Goal: Check status

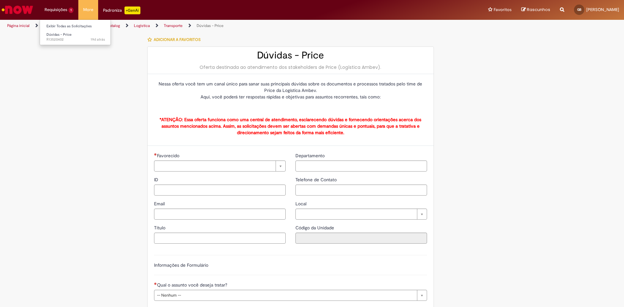
type input "**********"
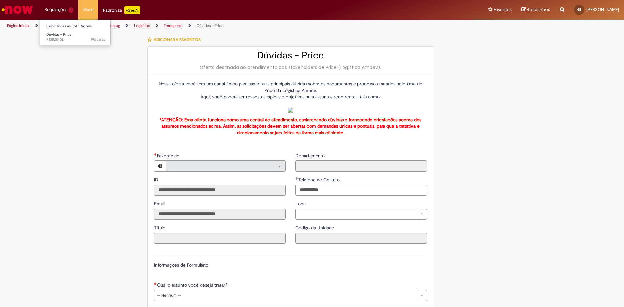
type input "**********"
click at [61, 26] on link "Exibir Todas as Solicitações" at bounding box center [75, 26] width 71 height 7
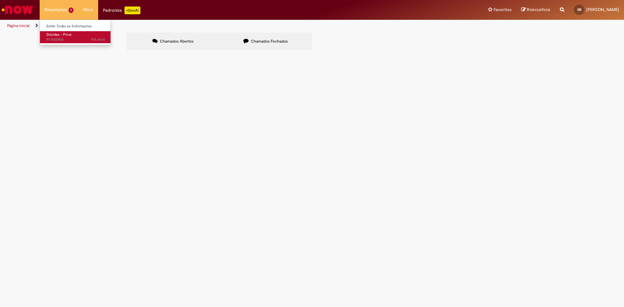
click at [63, 34] on span "Dúvidas - Price" at bounding box center [58, 34] width 25 height 5
